Goal: Information Seeking & Learning: Learn about a topic

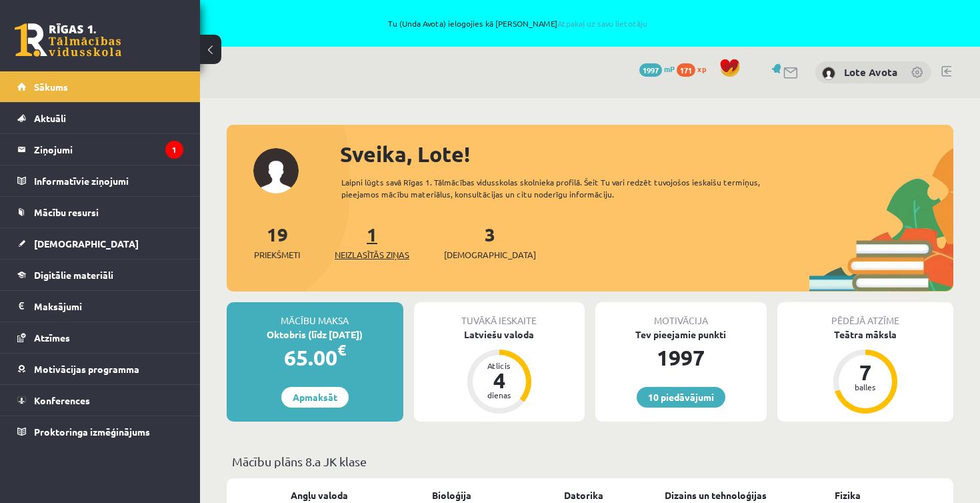
click at [378, 242] on link "1 Neizlasītās ziņas" at bounding box center [372, 241] width 75 height 39
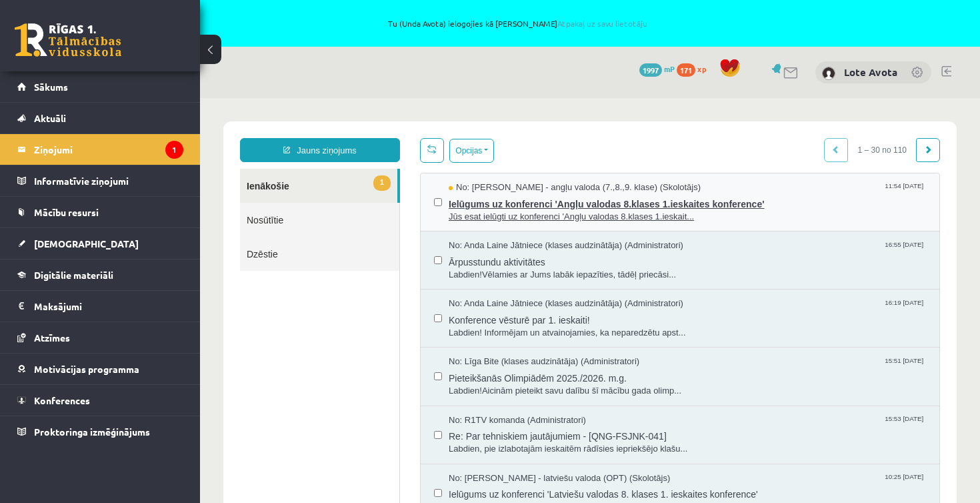
click at [582, 208] on span "Ielūgums uz konferenci 'Angļu valodas 8.klases 1.ieskaites konference'" at bounding box center [688, 202] width 478 height 17
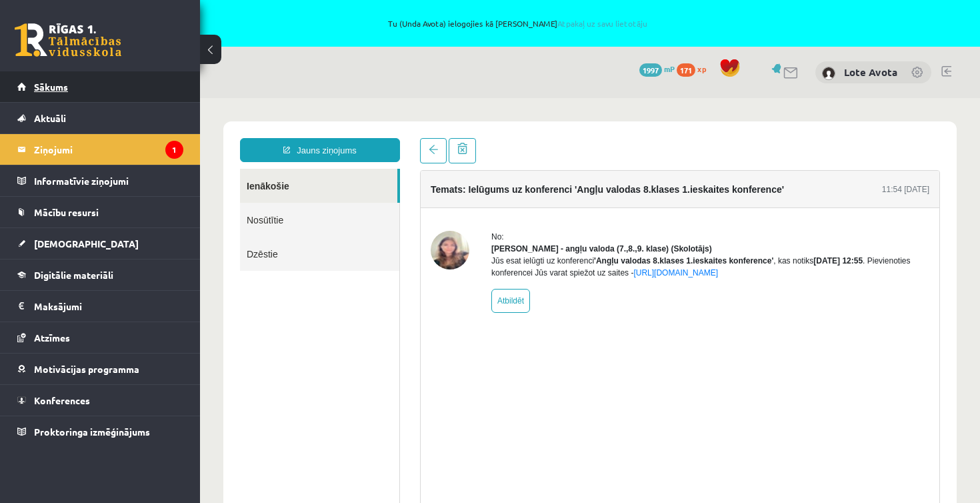
click at [59, 84] on span "Sākums" at bounding box center [51, 87] width 34 height 12
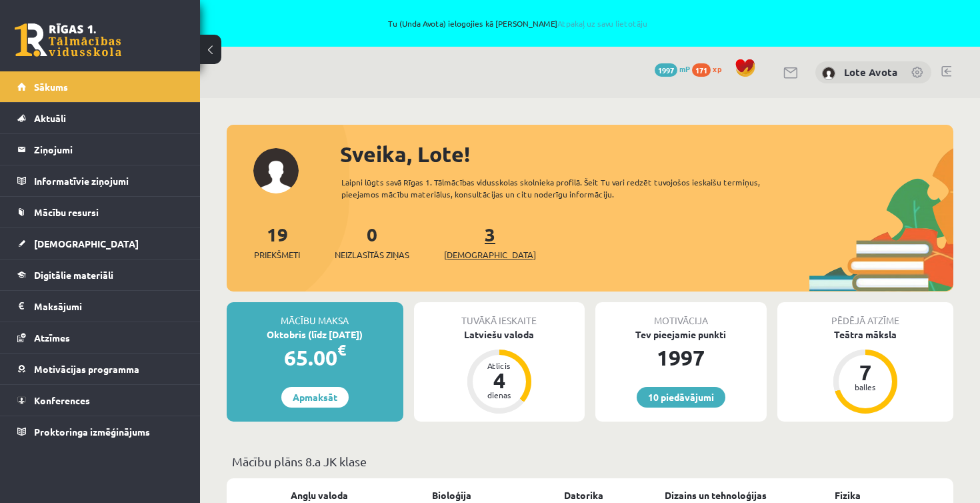
click at [468, 249] on span "[DEMOGRAPHIC_DATA]" at bounding box center [490, 254] width 92 height 13
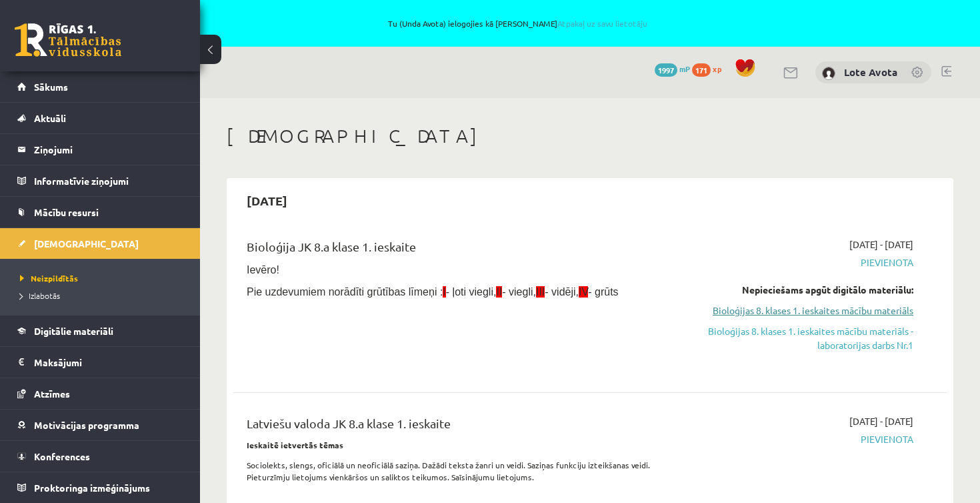
click at [852, 303] on link "Bioloģijas 8. klases 1. ieskaites mācību materiāls" at bounding box center [809, 310] width 209 height 14
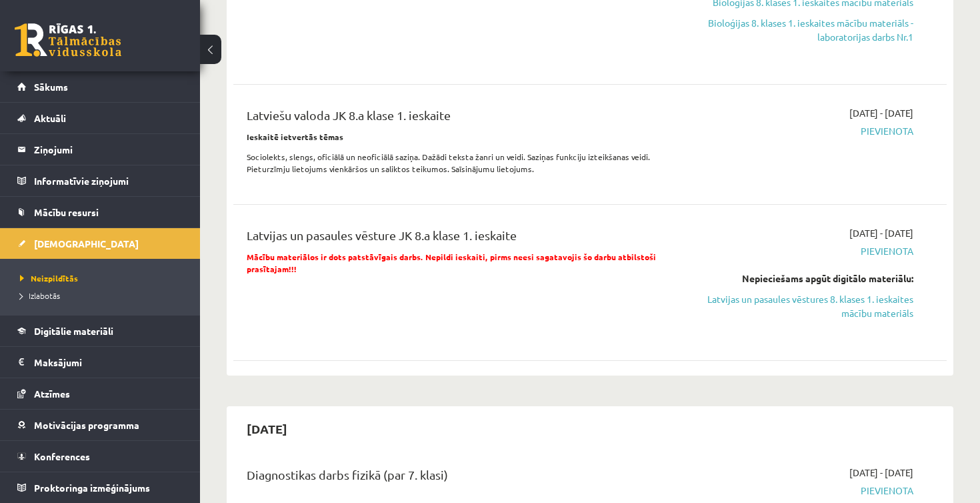
scroll to position [307, 0]
click at [826, 303] on link "Latvijas un pasaules vēstures 8. klases 1. ieskaites mācību materiāls" at bounding box center [809, 307] width 209 height 28
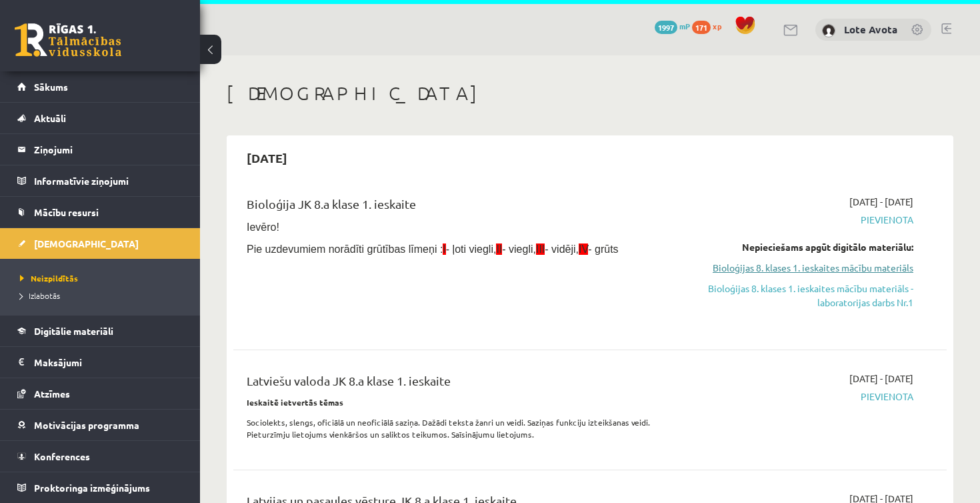
click at [864, 263] on link "Bioloģijas 8. klases 1. ieskaites mācību materiāls" at bounding box center [809, 268] width 209 height 14
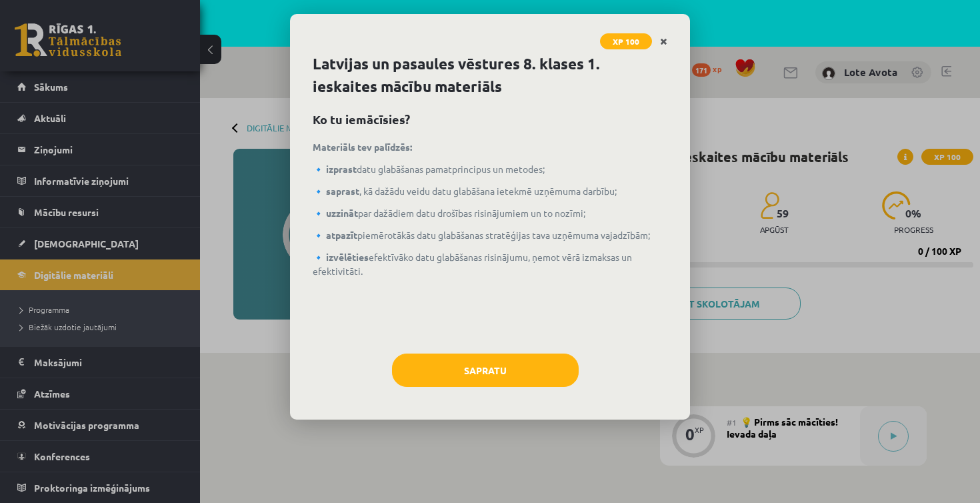
click at [664, 38] on icon "Close" at bounding box center [663, 41] width 7 height 9
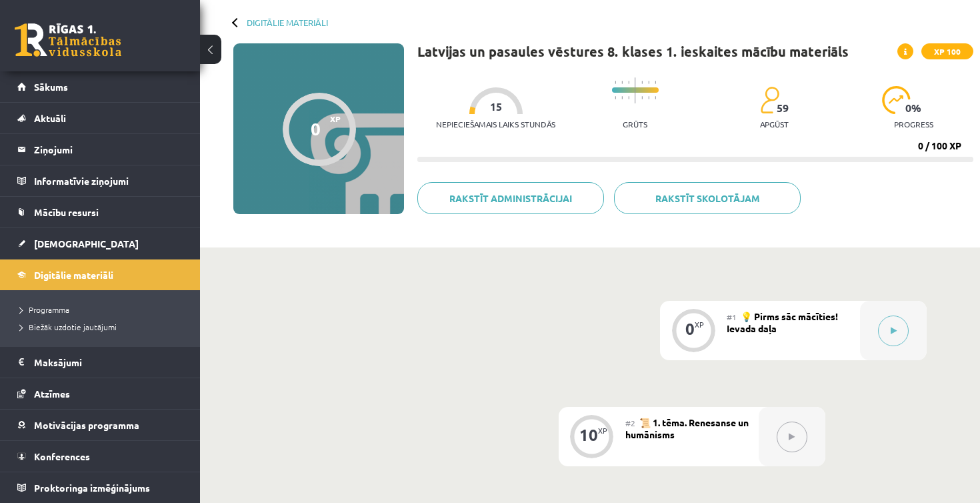
scroll to position [108, 0]
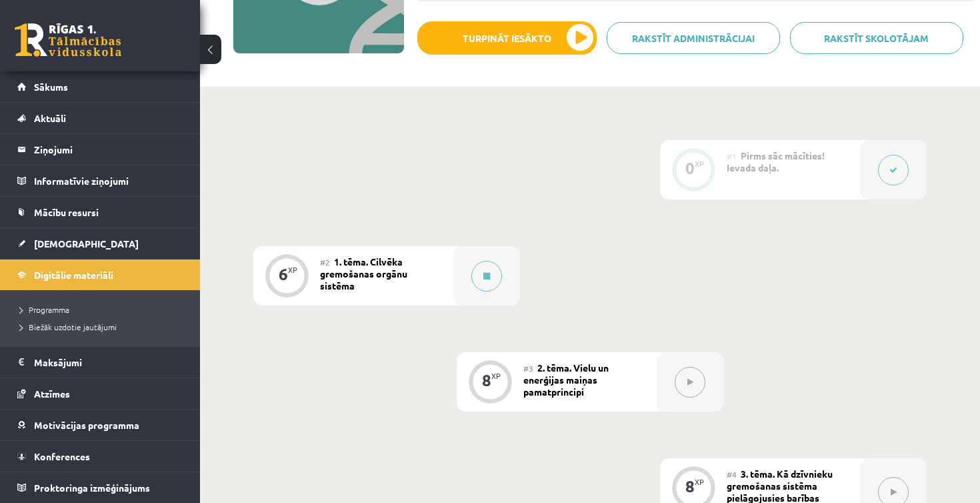
scroll to position [93, 0]
